Goal: Book appointment/travel/reservation

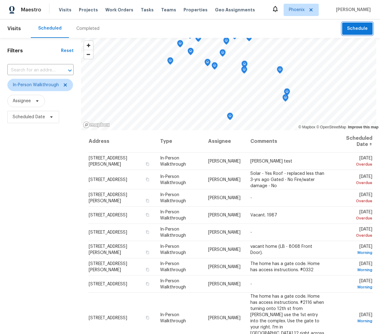
click at [355, 32] on span "Schedule" at bounding box center [357, 29] width 21 height 8
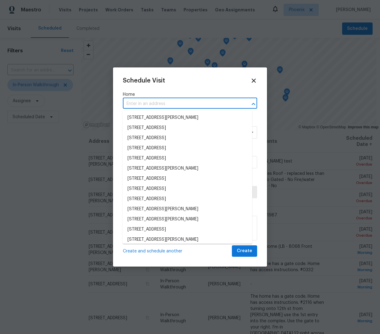
click at [161, 105] on input "text" at bounding box center [181, 104] width 117 height 10
click at [188, 195] on li "[STREET_ADDRESS]" at bounding box center [188, 199] width 130 height 10
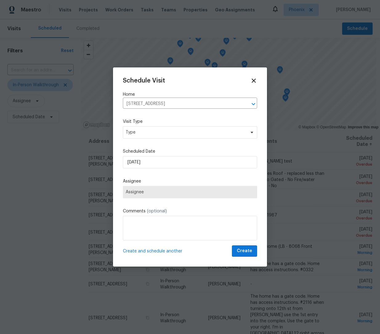
click at [160, 133] on div "Schedule Visit Home [STREET_ADDRESS] ​ Visit Type Type Scheduled Date [DATE] As…" at bounding box center [190, 167] width 134 height 180
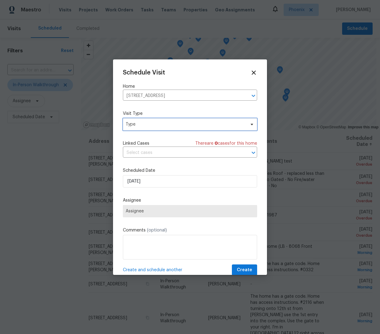
click at [160, 128] on span "Type" at bounding box center [190, 124] width 134 height 12
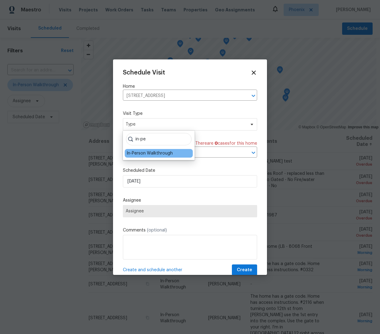
type input "in-pe"
click at [148, 154] on div "In-Person Walkthrough" at bounding box center [150, 153] width 46 height 6
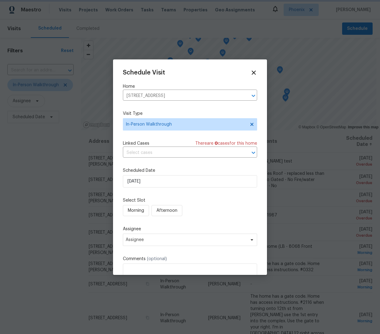
scroll to position [40, 0]
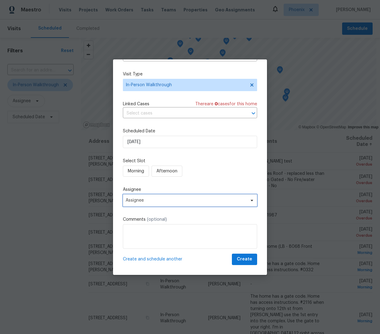
click at [167, 199] on span "Assignee" at bounding box center [186, 200] width 121 height 5
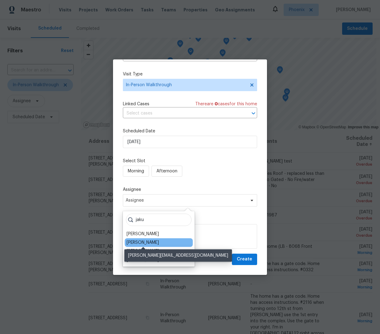
type input "jaku"
click at [154, 244] on div "[PERSON_NAME]" at bounding box center [143, 243] width 32 height 6
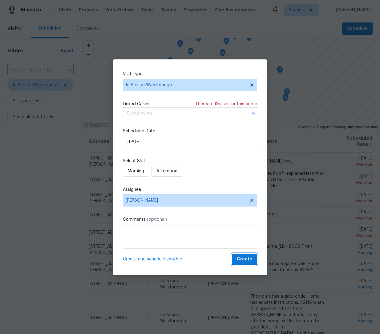
click at [247, 256] on span "Create" at bounding box center [244, 260] width 15 height 8
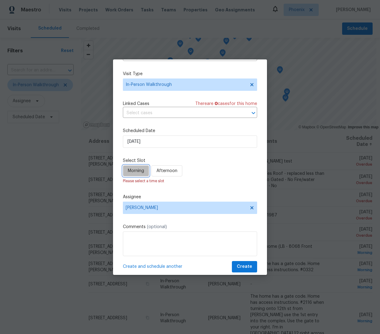
click at [141, 173] on span "Morning" at bounding box center [136, 171] width 16 height 8
click at [242, 264] on span "Create" at bounding box center [244, 267] width 15 height 8
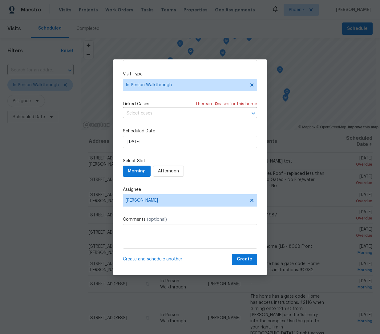
click at [194, 176] on div "Morning Afternoon" at bounding box center [190, 171] width 134 height 11
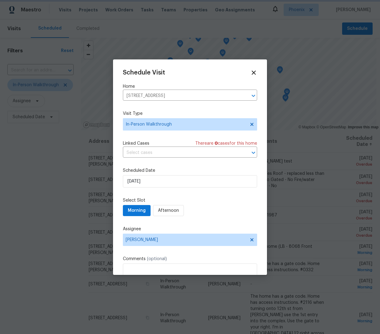
click at [350, 156] on div at bounding box center [190, 167] width 380 height 334
click at [340, 161] on div at bounding box center [190, 167] width 380 height 334
